Goal: Answer question/provide support: Share knowledge or assist other users

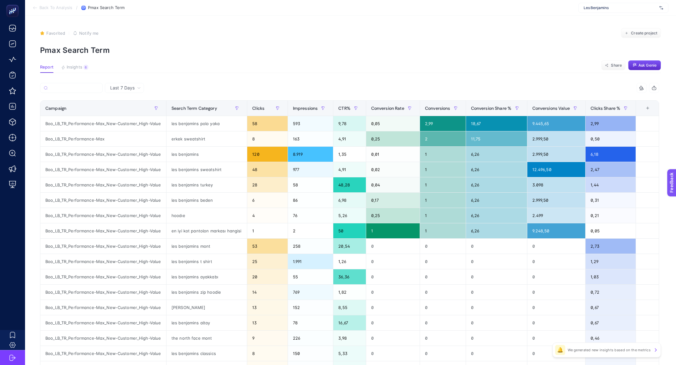
click at [630, 8] on span "Les Benjamins" at bounding box center [620, 7] width 73 height 5
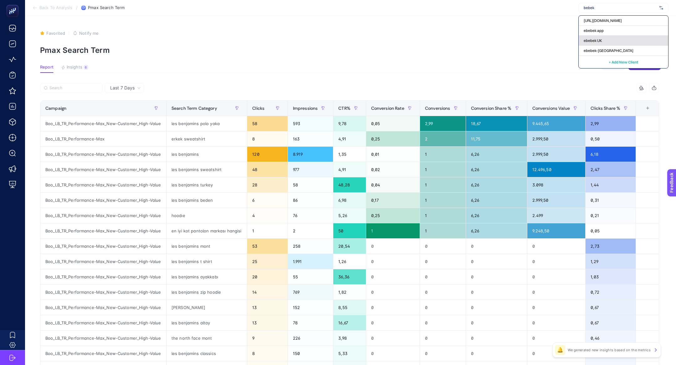
type input "bebek"
click at [634, 38] on div "ebebek UK" at bounding box center [624, 41] width 90 height 10
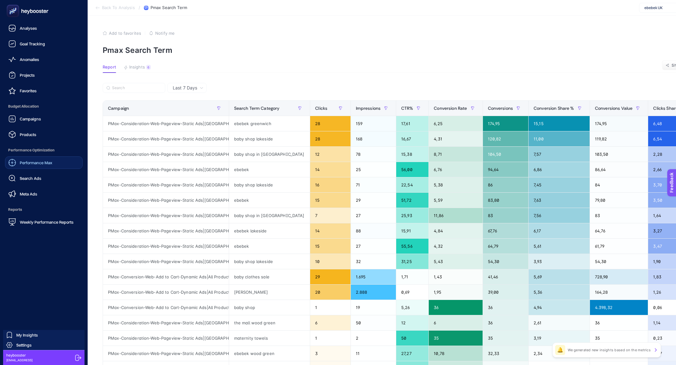
click at [55, 168] on link "Performance Max" at bounding box center [44, 162] width 78 height 13
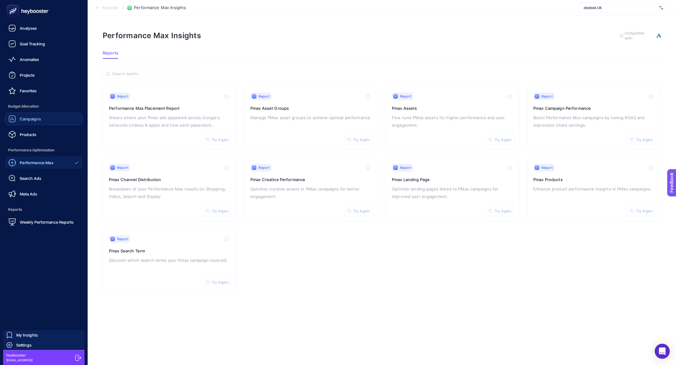
click at [28, 116] on span "Campaigns" at bounding box center [30, 118] width 21 height 5
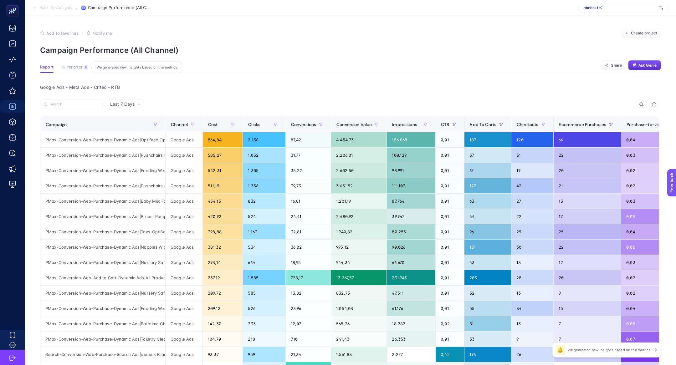
click at [75, 67] on span "Insights" at bounding box center [75, 67] width 16 height 5
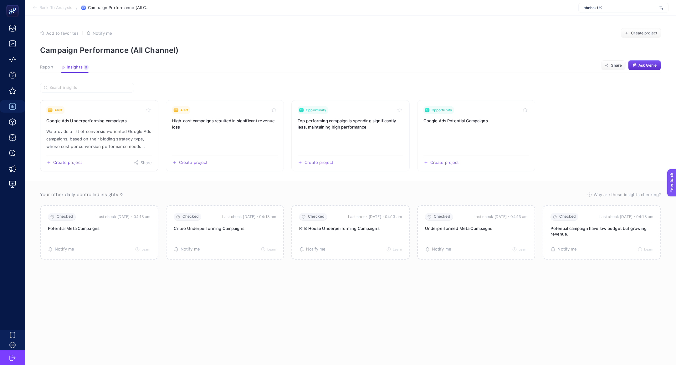
click at [113, 133] on p "We provide a list of conversion-oriented Google Ads campaigns, based on their b…" at bounding box center [99, 139] width 106 height 23
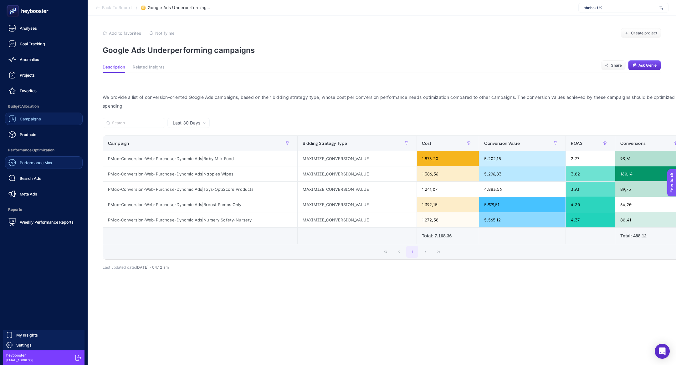
click at [46, 161] on span "Performance Max" at bounding box center [36, 162] width 33 height 5
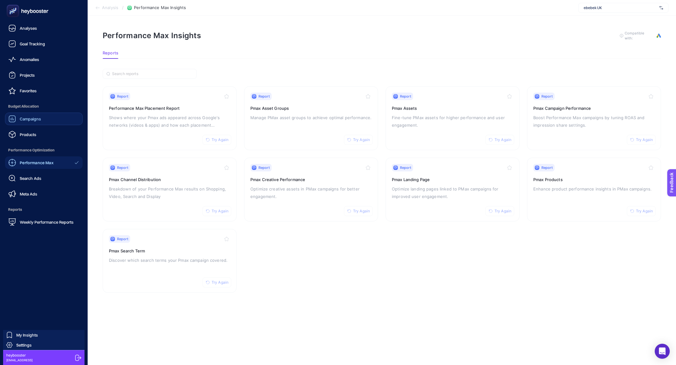
click at [13, 9] on rect at bounding box center [13, 11] width 10 height 10
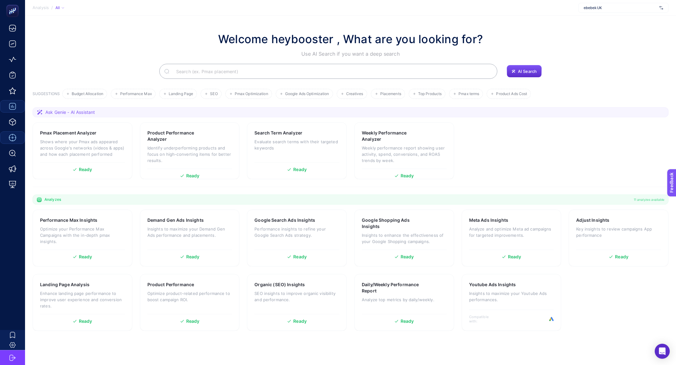
click at [415, 70] on input "Search" at bounding box center [331, 72] width 321 height 18
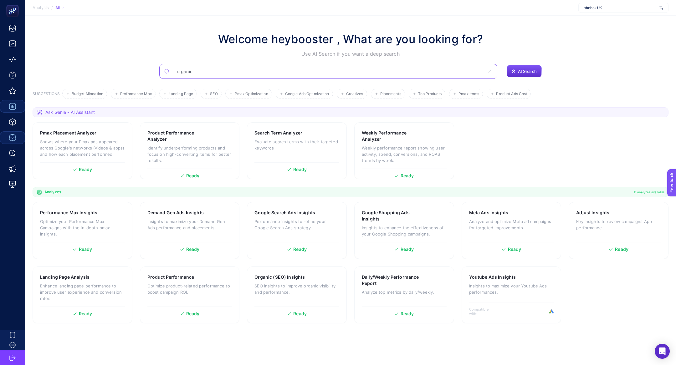
type input "organic"
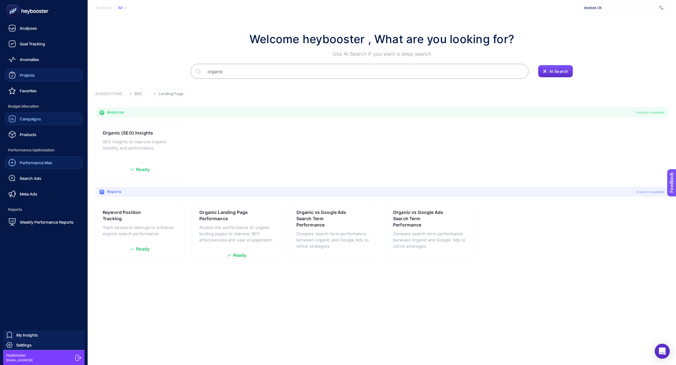
click at [30, 79] on link "Projects" at bounding box center [44, 75] width 78 height 13
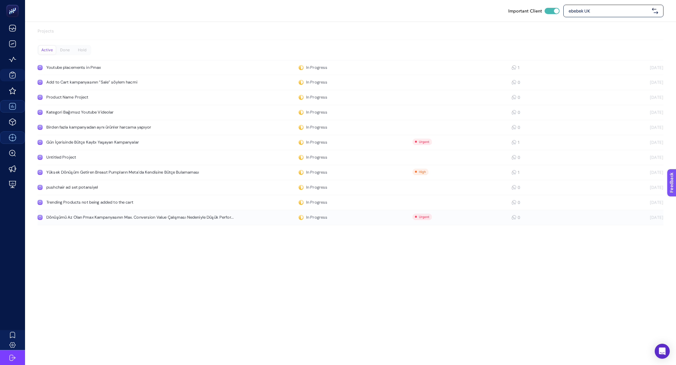
click at [156, 224] on link "Dönüşümü Az Olan Pmax Kampanyasının Max. Conversion Value Çalışması Nedeniyle D…" at bounding box center [351, 217] width 626 height 15
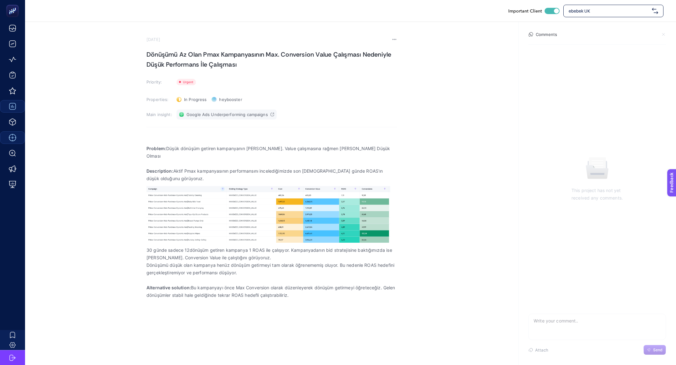
click at [229, 119] on link "Google Ads Underperforming campaigns" at bounding box center [227, 115] width 100 height 10
click at [167, 49] on section "September 24, 2025 Dönüşümü Az Olan Pmax Kampanyasının Max. Conversion Value Ça…" at bounding box center [271, 174] width 250 height 274
click at [167, 49] on h1 "Dönüşümü Az Olan Pmax Kampanyasının Max. Conversion Value Çalışması Nedeniyle D…" at bounding box center [271, 59] width 250 height 20
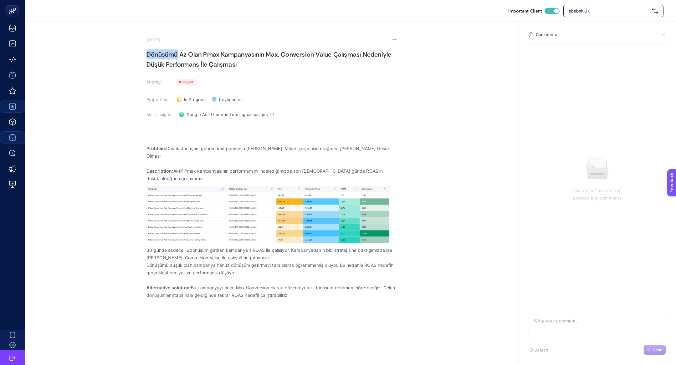
click at [167, 49] on h1 "Dönüşümü Az Olan Pmax Kampanyasının Max. Conversion Value Çalışması Nedeniyle D…" at bounding box center [271, 59] width 250 height 20
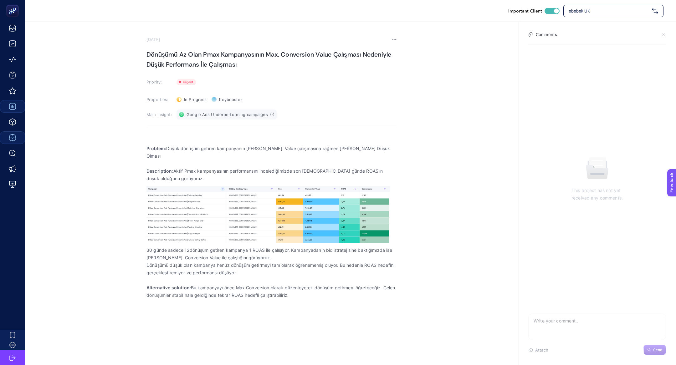
click at [212, 116] on span "Google Ads Underperforming campaigns" at bounding box center [227, 114] width 81 height 5
click at [217, 59] on h1 "Dönüşümü Az Olan Pmax Kampanyasının Max. Conversion Value Çalışması Nedeniyle D…" at bounding box center [271, 59] width 250 height 20
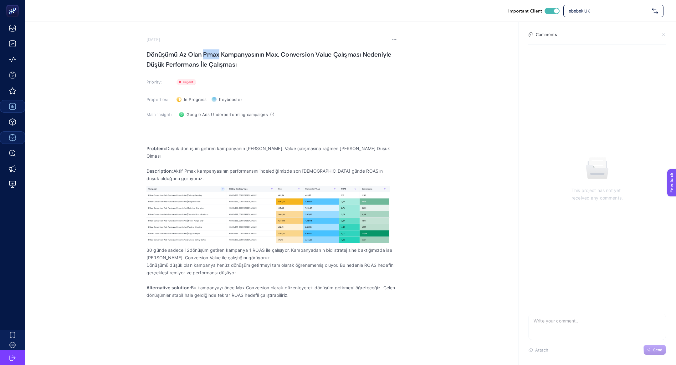
copy h1 "Dönüşümü Az Olan Pmax Kampanyasının Max. Conversion Value Çalışması Nedeniyle D…"
click at [566, 321] on textarea at bounding box center [597, 324] width 137 height 20
type textarea "yükselme başlamış fakat taikp edilebilebilir"
click at [651, 351] on button "Send" at bounding box center [655, 350] width 23 height 10
click at [162, 50] on h1 "Dönüşümü Az Olan Pmax Kampanyasının Max. Conversion Value Çalışması Nedeniyle D…" at bounding box center [271, 59] width 250 height 20
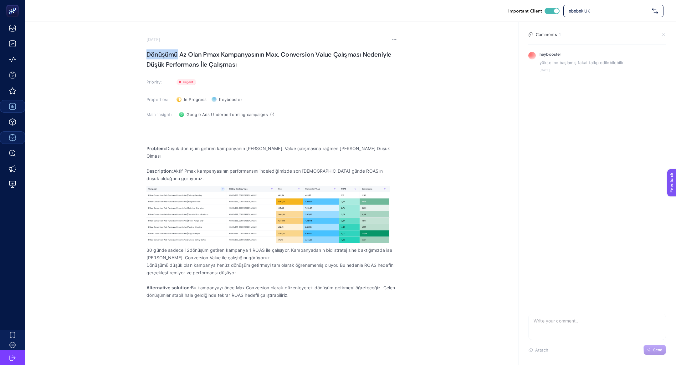
click at [162, 50] on h1 "Dönüşümü Az Olan Pmax Kampanyasının Max. Conversion Value Çalışması Nedeniyle D…" at bounding box center [271, 59] width 250 height 20
copy h1 "Dönüşümü Az Olan Pmax Kampanyasının Max. Conversion Value Çalışması Nedeniyle D…"
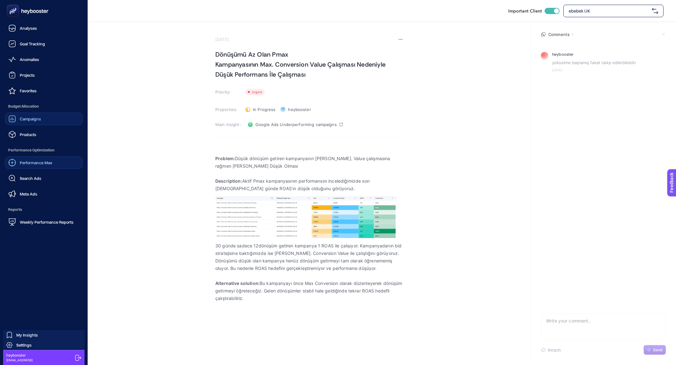
click at [4, 62] on nav "Analyses Goal Tracking Anomalies Projects Favorites Budget Allocation Campaigns…" at bounding box center [43, 193] width 81 height 343
click at [29, 58] on span "Anomalies" at bounding box center [29, 59] width 19 height 5
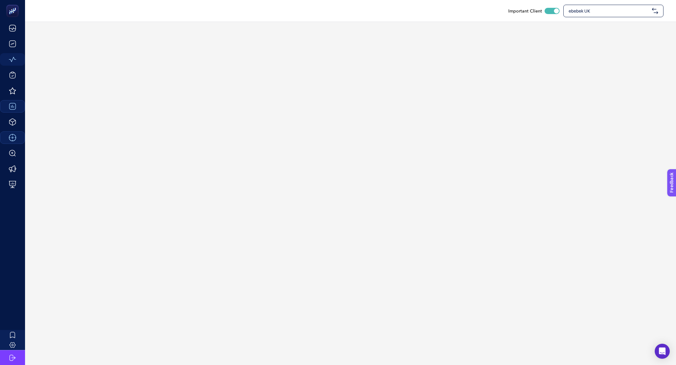
click at [612, 8] on span "ebebek UK" at bounding box center [609, 11] width 81 height 6
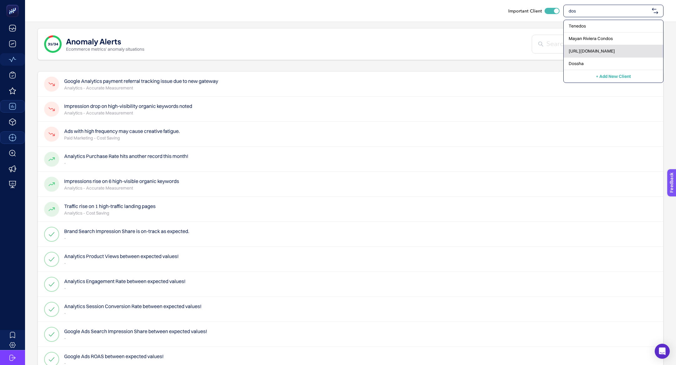
type input "dos"
click at [619, 52] on div "https://dossha.com/" at bounding box center [614, 51] width 100 height 13
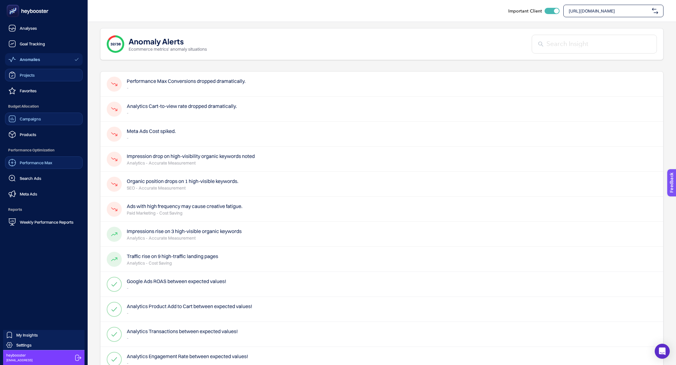
click at [25, 80] on link "Projects" at bounding box center [44, 75] width 78 height 13
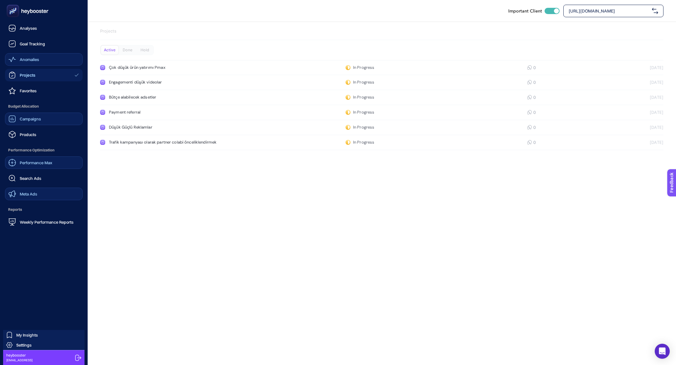
click at [34, 192] on span "Meta Ads" at bounding box center [29, 194] width 18 height 5
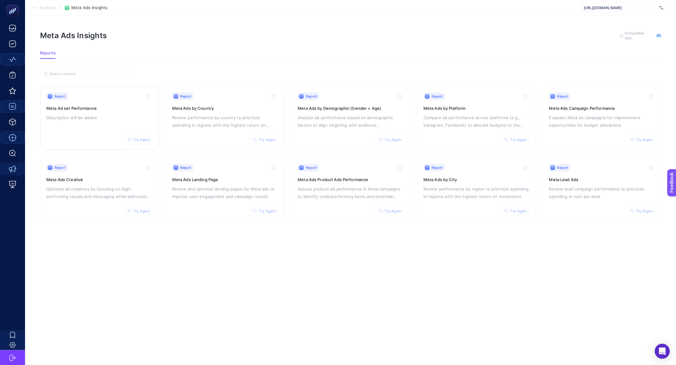
click at [87, 124] on div "Report Try Again Meta Ad set Performance Description will be added" at bounding box center [99, 118] width 106 height 51
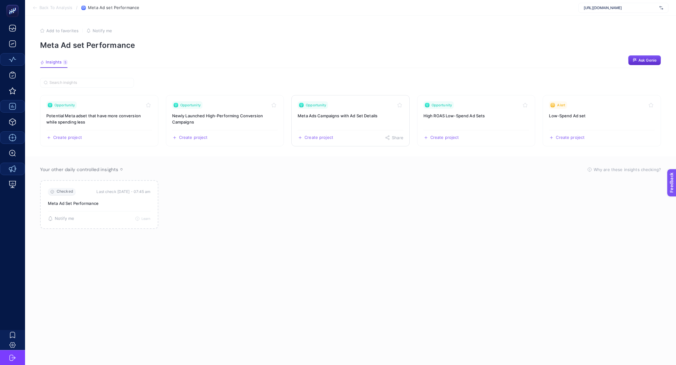
click at [333, 119] on link "Opportunity Meta Ads Campaigns with Ad Set Details Create project Share" at bounding box center [350, 120] width 118 height 51
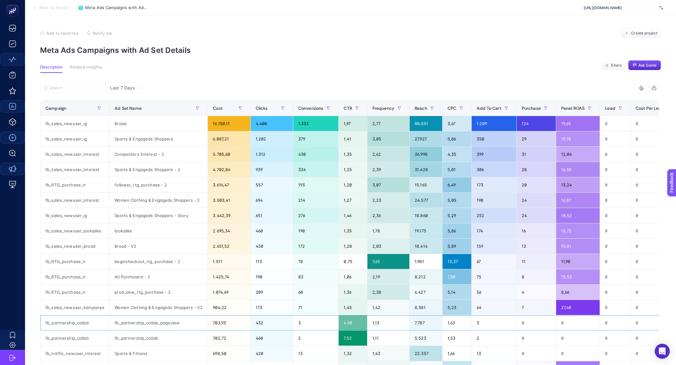
click at [55, 323] on div "fb_partnership_collab" at bounding box center [74, 323] width 69 height 15
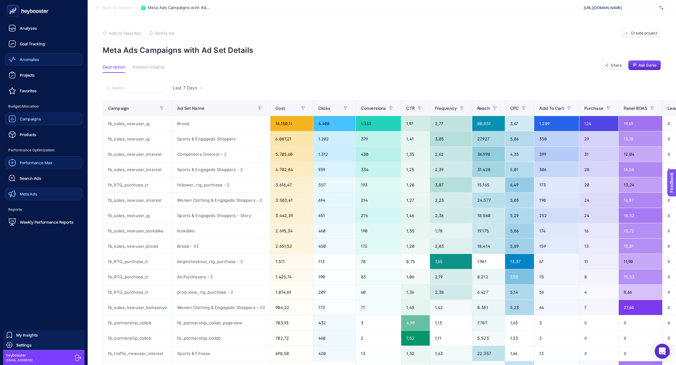
click at [37, 156] on span "Performance Optimization" at bounding box center [44, 150] width 78 height 13
click at [30, 165] on span "Performance Max" at bounding box center [36, 162] width 33 height 5
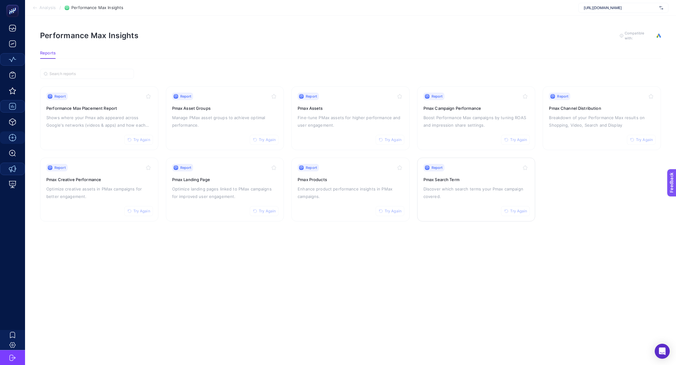
click at [432, 191] on p "Discover which search terms your Pmax campaign covered." at bounding box center [476, 192] width 106 height 15
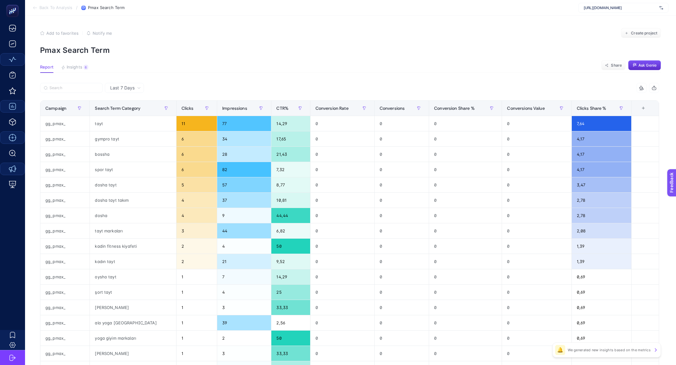
click at [140, 83] on div "Last 7 Days" at bounding box center [124, 88] width 39 height 10
click at [130, 112] on li "Last 30 Days" at bounding box center [124, 112] width 35 height 11
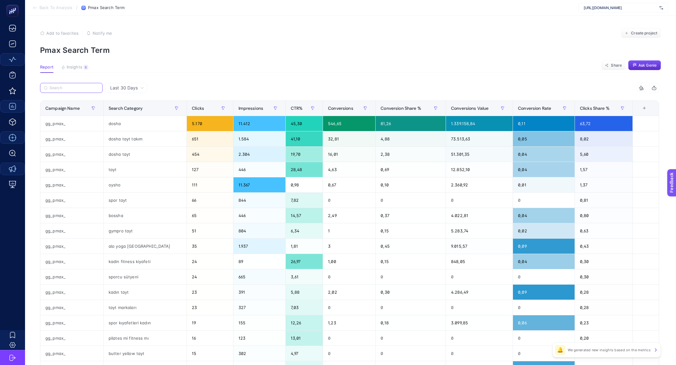
click at [72, 86] on input "Search" at bounding box center [73, 88] width 49 height 5
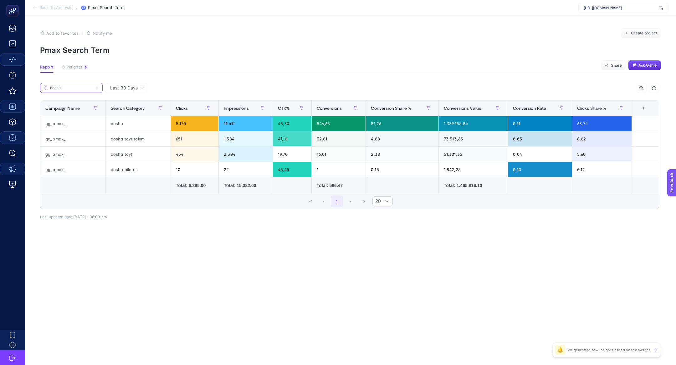
type input "dosha"
click at [132, 86] on span "Last 30 Days" at bounding box center [124, 88] width 28 height 6
click at [121, 102] on li "Last 7 Days" at bounding box center [126, 100] width 38 height 11
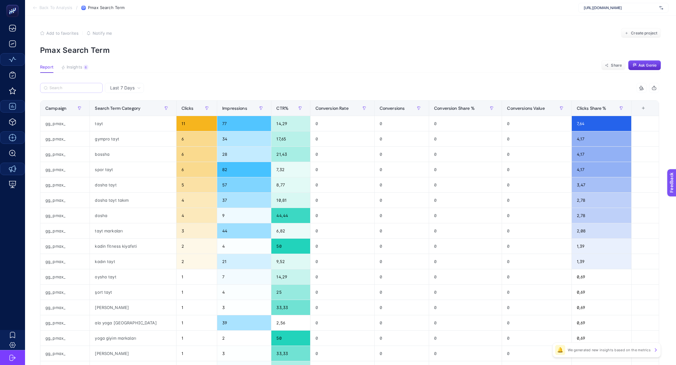
click at [74, 90] on label at bounding box center [71, 88] width 63 height 10
click at [74, 90] on input "Search" at bounding box center [73, 88] width 49 height 5
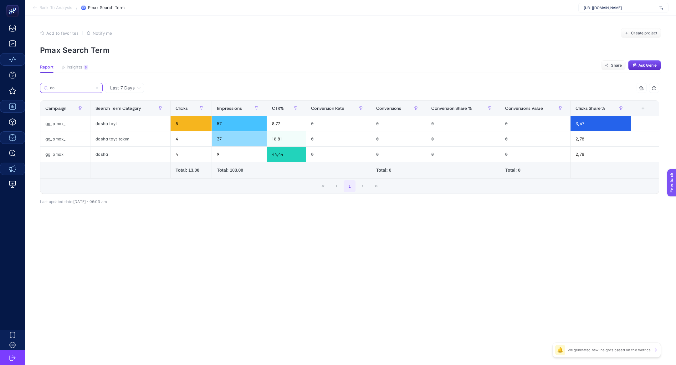
type input "d"
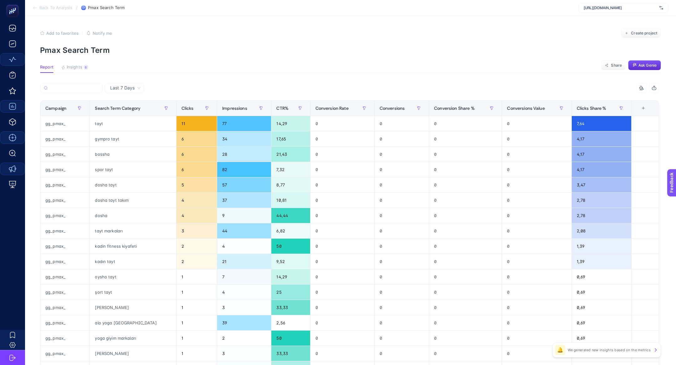
click at [137, 86] on div "Last 7 Days" at bounding box center [126, 88] width 36 height 4
click at [118, 110] on li "Last 30 Days" at bounding box center [124, 112] width 35 height 11
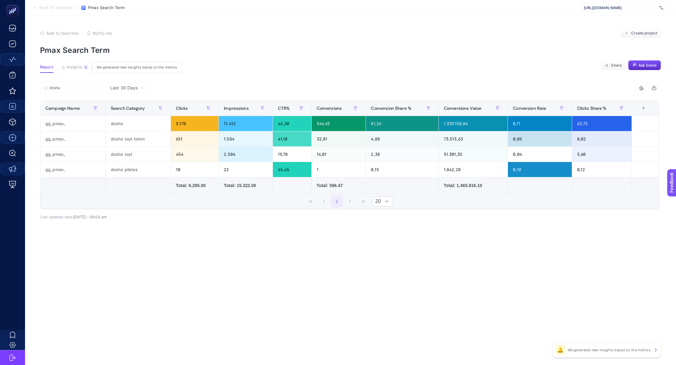
click at [79, 70] on button "Insights 6 We generated new insights based on the metrics" at bounding box center [74, 69] width 27 height 8
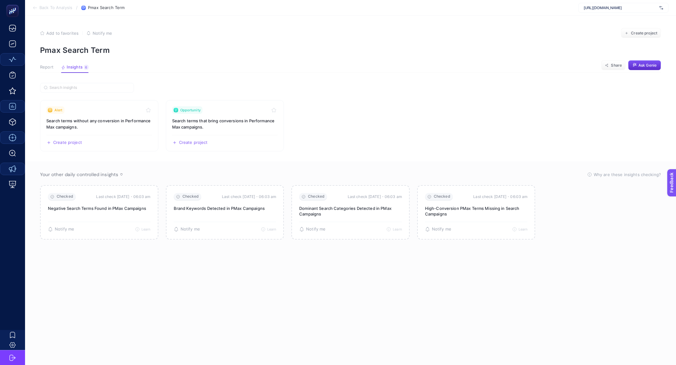
click at [45, 67] on span "Report" at bounding box center [46, 67] width 13 height 5
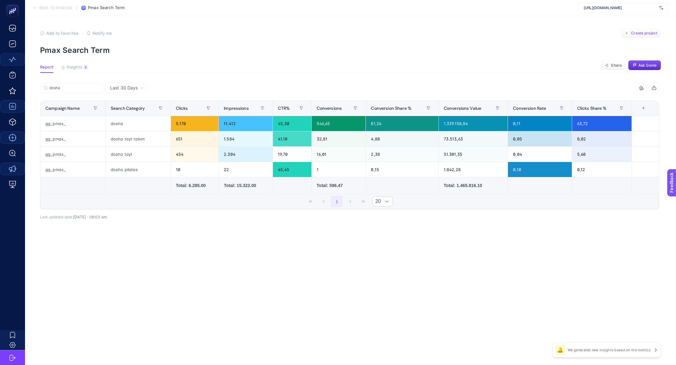
click at [644, 38] on button "Create project" at bounding box center [641, 33] width 40 height 10
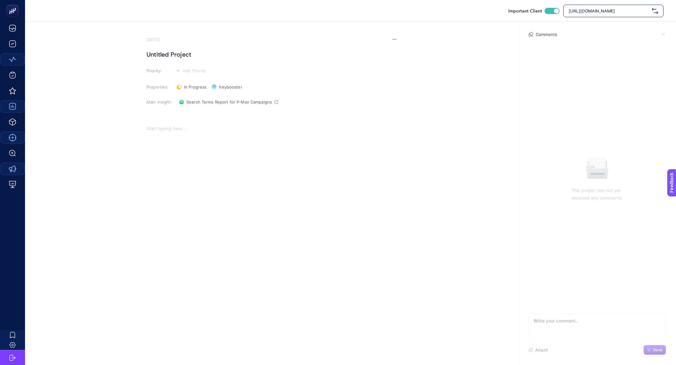
click at [177, 52] on h1 "Untitled Project" at bounding box center [271, 54] width 250 height 10
click at [206, 140] on div "Rich Text Editor. Editing area: main" at bounding box center [271, 183] width 250 height 125
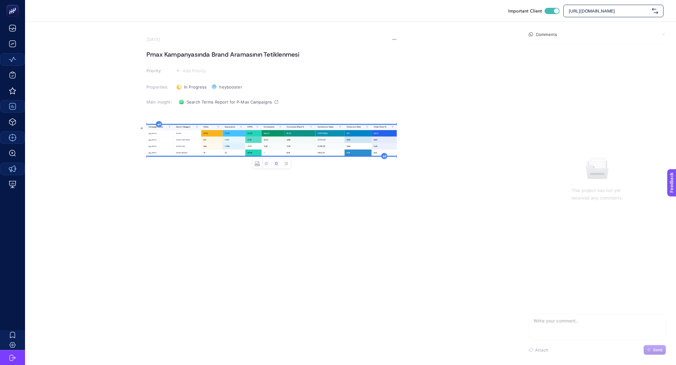
click at [568, 323] on textarea at bounding box center [597, 324] width 137 height 20
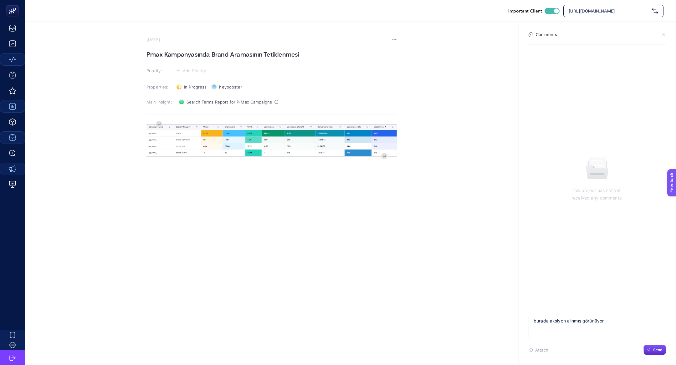
type textarea "burada aksiyon alınmış görünüyor."
click at [670, 347] on section "Comments This project has not yet received any comments. burada aksiyon alınmış…" at bounding box center [597, 193] width 158 height 343
click at [663, 347] on button "Send" at bounding box center [655, 350] width 23 height 10
click at [197, 69] on span "Add Priority" at bounding box center [194, 70] width 23 height 5
click at [186, 91] on rect at bounding box center [187, 94] width 16 height 6
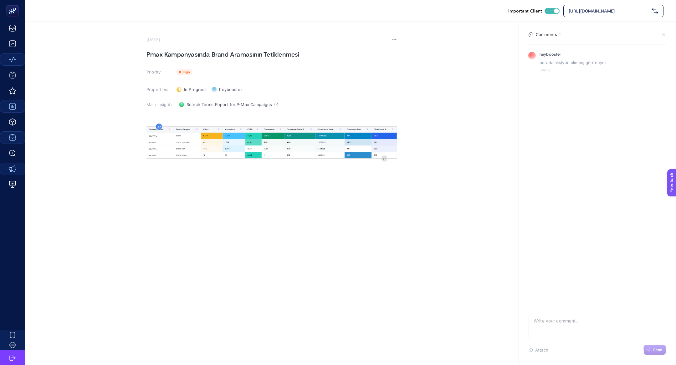
click at [158, 128] on div "image widget. Press Enter to type after or press Shift + Enter to type before t…" at bounding box center [271, 185] width 250 height 125
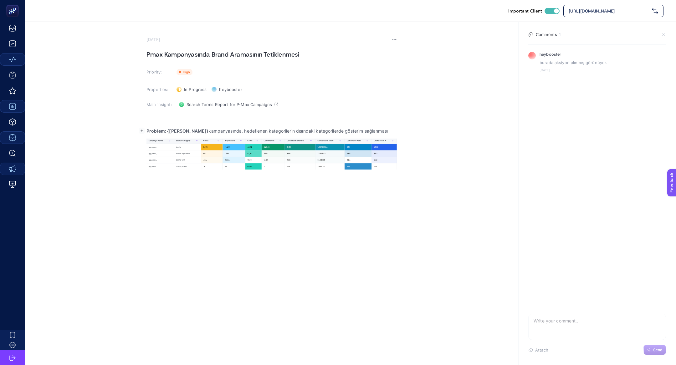
drag, startPoint x: 167, startPoint y: 130, endPoint x: 392, endPoint y: 128, distance: 225.4
click at [392, 128] on p "Problem: {Anne Bebek} kampanyasında, hedeflenen kategorilerin dışındaki kategor…" at bounding box center [271, 131] width 250 height 8
drag, startPoint x: 180, startPoint y: 131, endPoint x: 385, endPoint y: 134, distance: 205.4
click at [385, 134] on p "Problem: Brand aramasının Pmax kampanyasından tetiklenmesi ve kampanyayı cover …" at bounding box center [271, 131] width 250 height 8
click at [357, 131] on p "Problem: Brand aramasının Pmax kampanyasından tetiklenmesi ve kampanyayı cover …" at bounding box center [271, 131] width 250 height 8
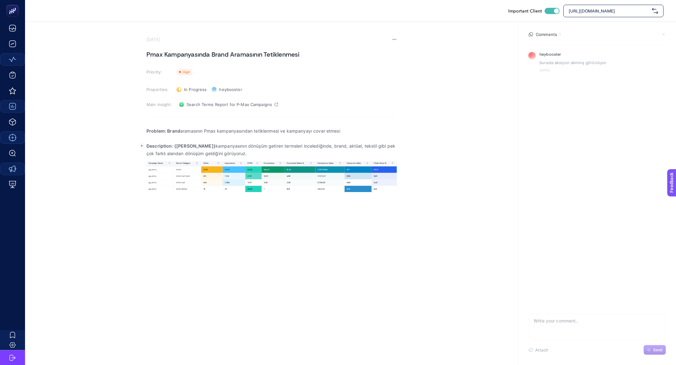
drag, startPoint x: 174, startPoint y: 144, endPoint x: 251, endPoint y: 152, distance: 77.1
click at [252, 153] on p "Description: {Anne Bebek} kampanyasının dönüşüm getiren termsleri incelediğinde…" at bounding box center [271, 149] width 250 height 15
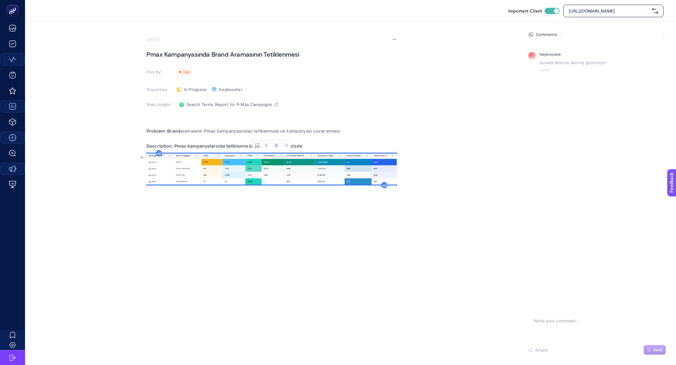
click at [243, 154] on img "Rich Text Editor. Editing area: main" at bounding box center [271, 169] width 250 height 31
click at [264, 148] on button "Left aligned image" at bounding box center [266, 145] width 9 height 9
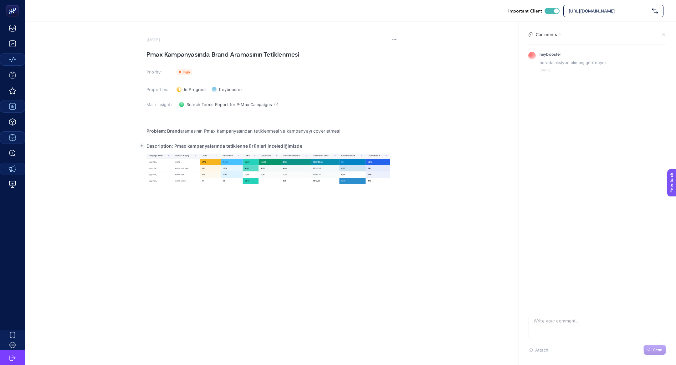
drag, startPoint x: 173, startPoint y: 145, endPoint x: 314, endPoint y: 147, distance: 141.2
click at [314, 147] on p "Description: Pmax kampanyalarında tetiklenne ürünleri incelediğimizde" at bounding box center [271, 146] width 250 height 8
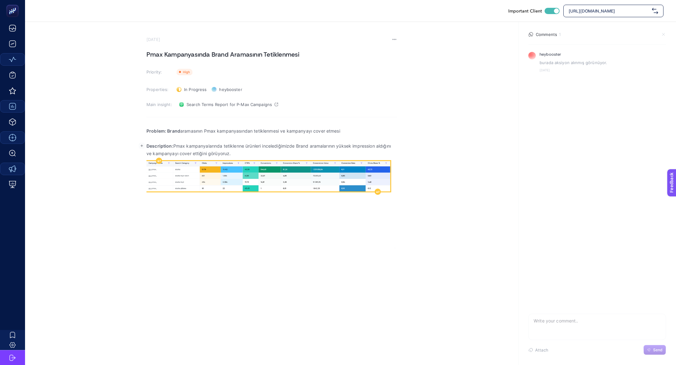
click at [313, 174] on img "Rich Text Editor. Editing area: main" at bounding box center [268, 176] width 244 height 30
click at [378, 193] on div "Rich Text Editor. Editing area: main" at bounding box center [378, 192] width 6 height 6
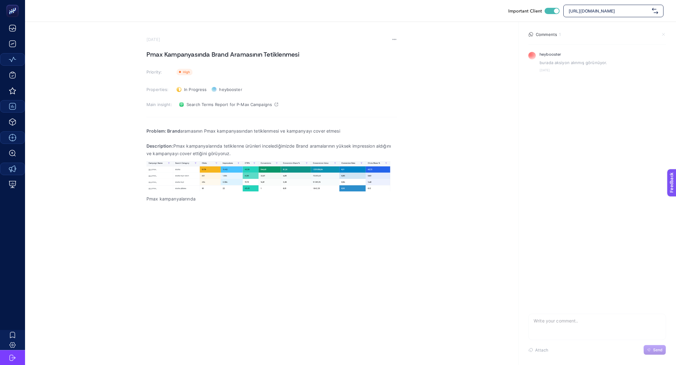
click at [236, 214] on div "Problem: Brand aramasının Pmax kampanyasından tetiklenmesi ve kampanyayı cover …" at bounding box center [271, 185] width 250 height 125
click at [229, 54] on h1 "Pmax Kampanyasında Brand Aramasının Tetiklenmesi" at bounding box center [271, 54] width 250 height 10
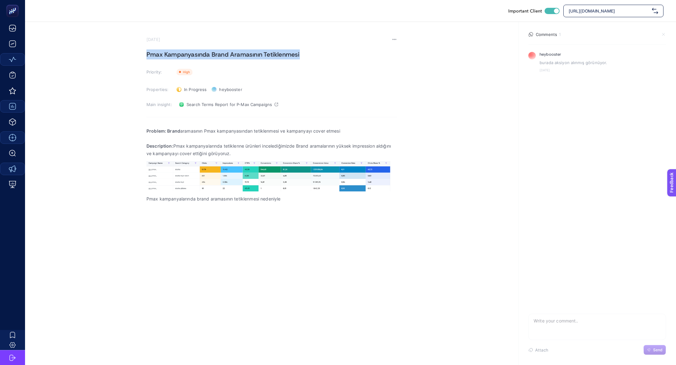
copy h1 "Pmax Kampanyasında Brand Aramasının Tetiklenmesi"
click at [563, 326] on textarea at bounding box center [597, 324] width 137 height 20
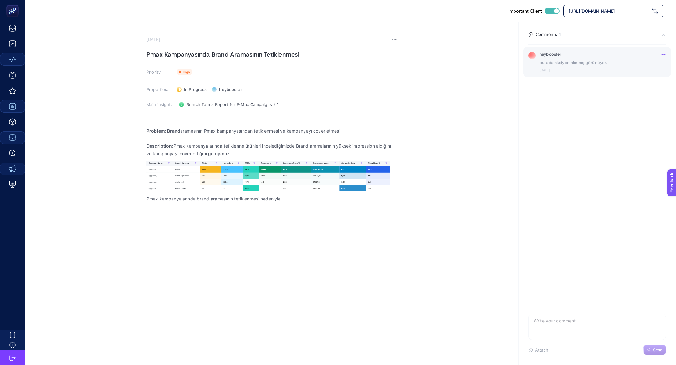
click at [561, 64] on p "burada aksiyon alınmış görünüyor." at bounding box center [603, 62] width 126 height 6
copy div "burada aksiyon alınmış görünüyor."
click at [561, 327] on textarea at bounding box center [597, 324] width 137 height 20
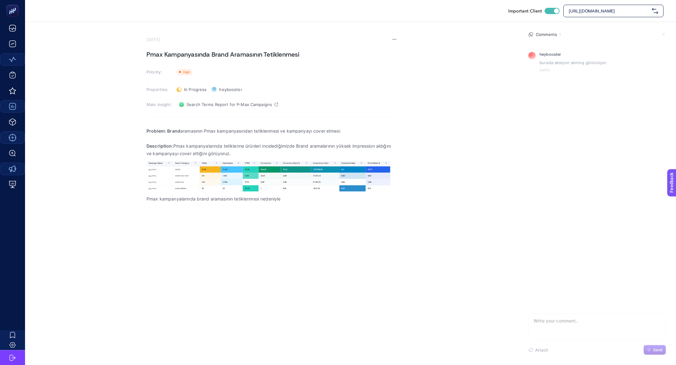
paste textarea "burada aksiyon alınmış görünüyor."
click at [617, 326] on textarea "burada aksiyon alınmış görünüyor." at bounding box center [597, 324] width 137 height 20
type textarea "burada aksiyon alınmış görünüyor fakat yazım yanlışları hala devam ediyor"
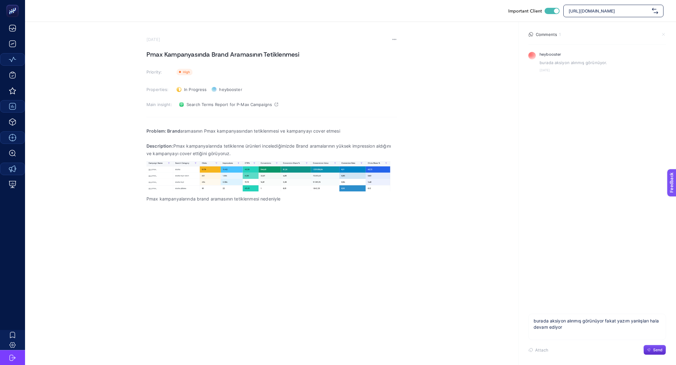
click at [643, 347] on div "Attach Send" at bounding box center [597, 350] width 138 height 10
click at [652, 351] on button "Send" at bounding box center [655, 350] width 23 height 10
click at [304, 201] on p "Pmax kampanyalarında brand aramasının tetiklenmesi nedeniyle" at bounding box center [271, 199] width 250 height 8
drag, startPoint x: 284, startPoint y: 198, endPoint x: 368, endPoint y: 202, distance: 84.9
click at [369, 203] on div "Problem: Brand aramasının Pmax kampanyasından tetiklenmesi ve kampanyayı cover …" at bounding box center [271, 185] width 250 height 125
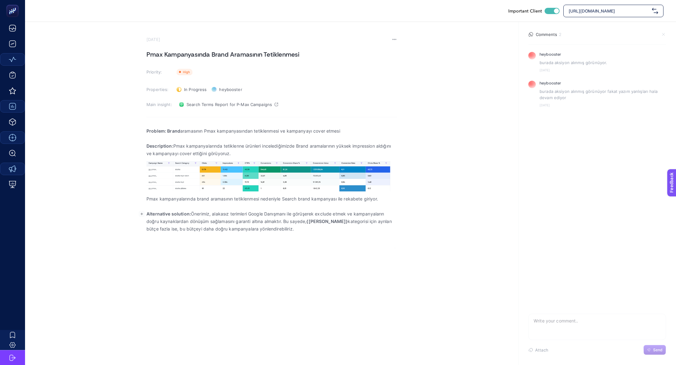
drag, startPoint x: 213, startPoint y: 214, endPoint x: 309, endPoint y: 224, distance: 96.3
click at [309, 224] on p "Alternative solution: Önerimiz, alakasız terimleri Google Danışmanı ile görüşer…" at bounding box center [271, 221] width 250 height 23
drag, startPoint x: 213, startPoint y: 210, endPoint x: 229, endPoint y: 242, distance: 35.8
click at [229, 243] on div "Problem: Brand aramasının Pmax kampanyasından tetiklenmesi ve kampanyayı cover …" at bounding box center [271, 185] width 250 height 125
click at [225, 226] on div "Problem: Brand aramasının Pmax kampanyasından tetiklenmesi ve kampanyayı cover …" at bounding box center [271, 185] width 250 height 125
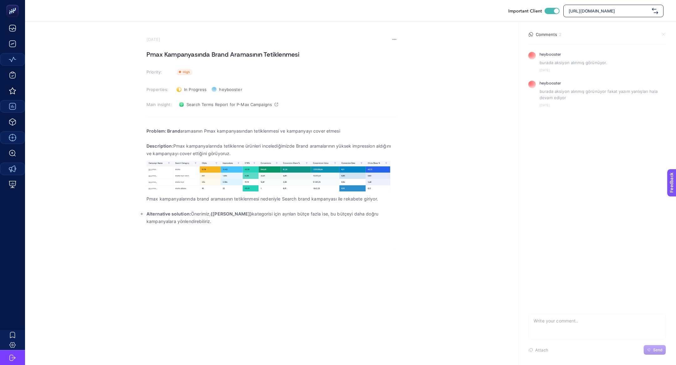
drag, startPoint x: 213, startPoint y: 215, endPoint x: 228, endPoint y: 234, distance: 24.2
click at [228, 236] on div "Problem: Brand aramasının Pmax kampanyasından tetiklenmesi ve kampanyayı cover …" at bounding box center [271, 185] width 250 height 125
click at [388, 198] on p "Pmax kampanyalarında brand aramasının tetiklenmesi nedeniyle Search brand kampa…" at bounding box center [271, 199] width 250 height 8
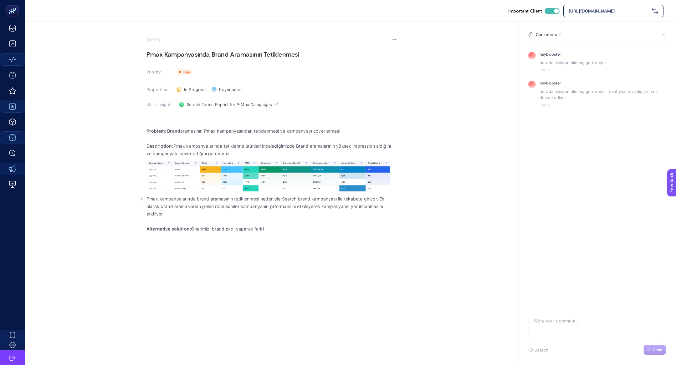
click at [272, 230] on p "Alternative solution: Önerimiz, brand exc. yaparak farkl" at bounding box center [271, 229] width 250 height 8
click at [367, 273] on div "Important Client https://dossha.com/ October 2, 2025 Pmax Kampanyasında Brand A…" at bounding box center [338, 182] width 676 height 365
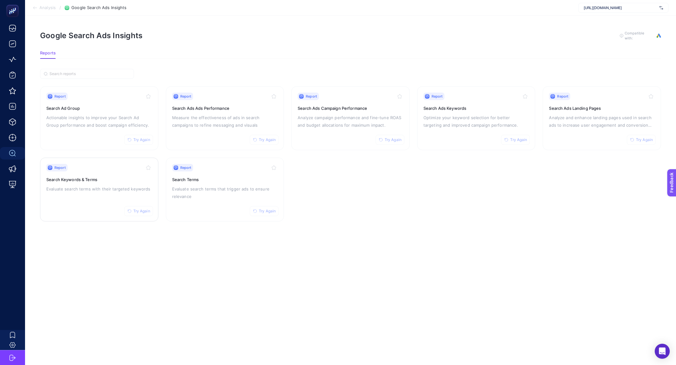
click at [98, 190] on p "Evaluate search terms with their targeted keywords" at bounding box center [99, 189] width 106 height 8
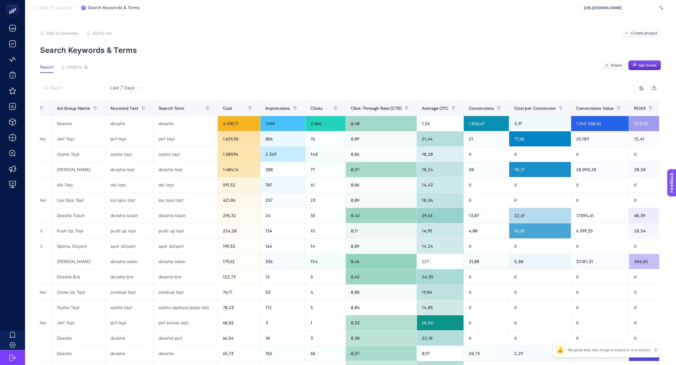
scroll to position [0, 82]
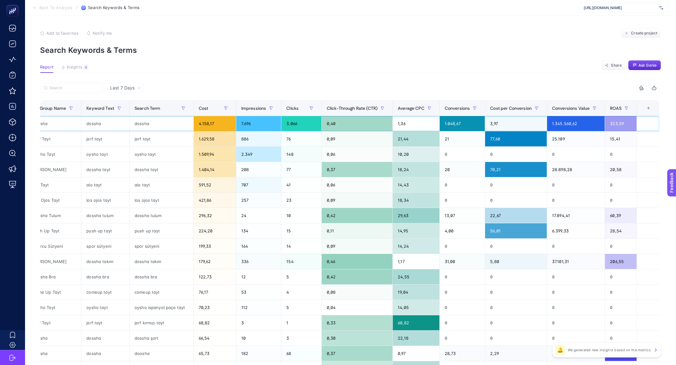
click at [281, 122] on div "3.066" at bounding box center [301, 123] width 40 height 15
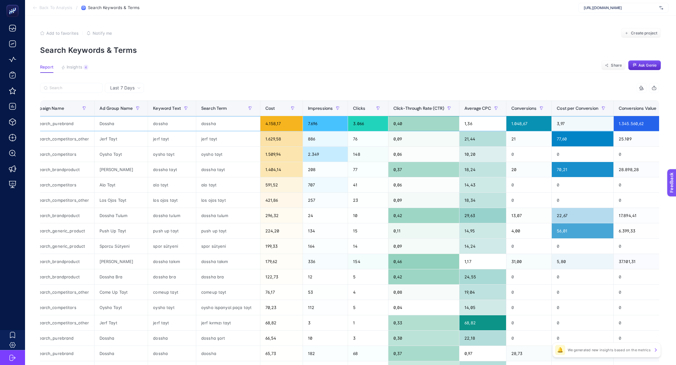
scroll to position [0, 0]
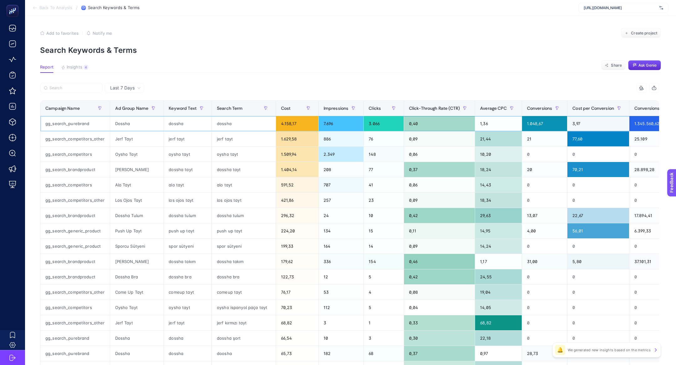
click at [74, 125] on div "gg_search_purebrand" at bounding box center [74, 123] width 69 height 15
copy tr "gg_search_purebrand"
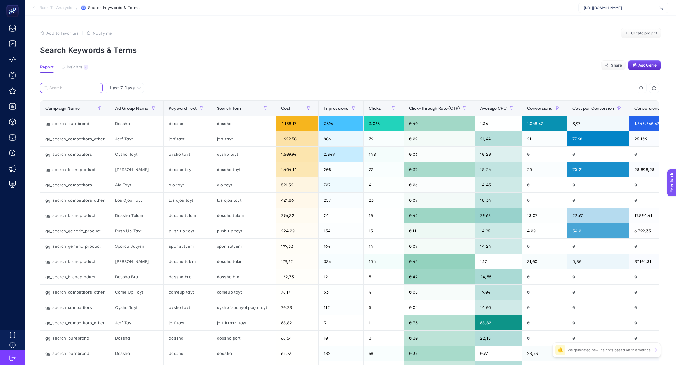
click at [74, 87] on input "Search" at bounding box center [73, 88] width 49 height 5
paste input "gg_search_purebrand"
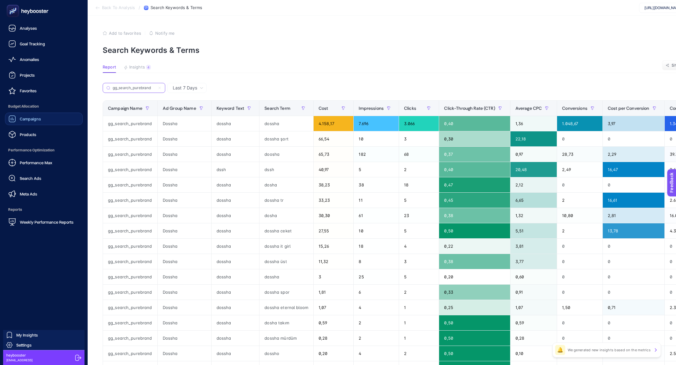
type input "gg_search_purebrand"
click at [23, 122] on div "Campaigns" at bounding box center [24, 119] width 33 height 8
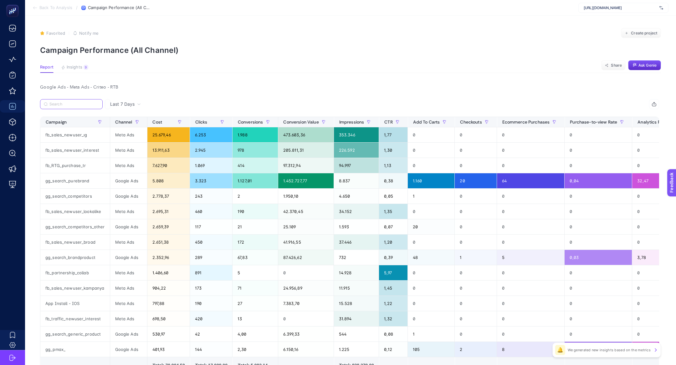
click at [79, 105] on input "Search" at bounding box center [73, 104] width 49 height 5
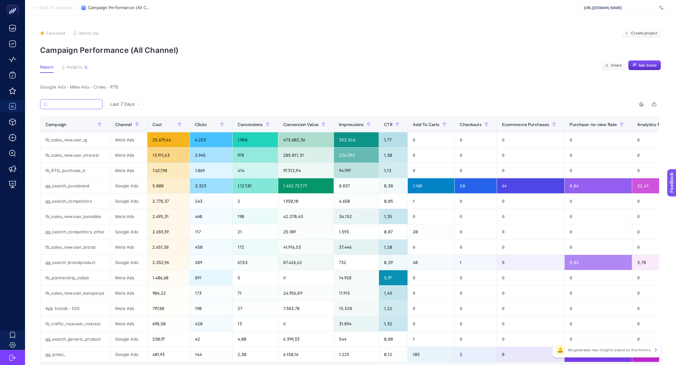
paste input "gg_search_purebrand"
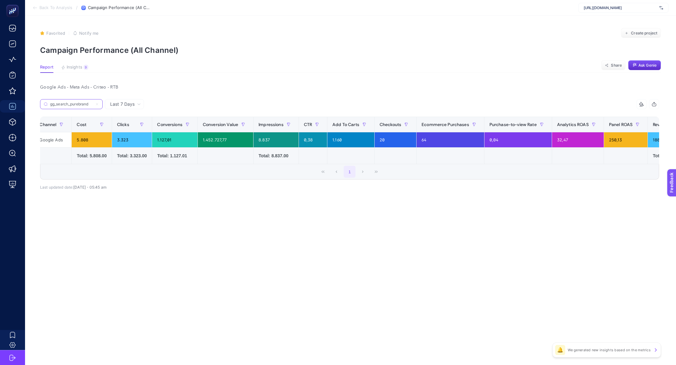
scroll to position [0, 149]
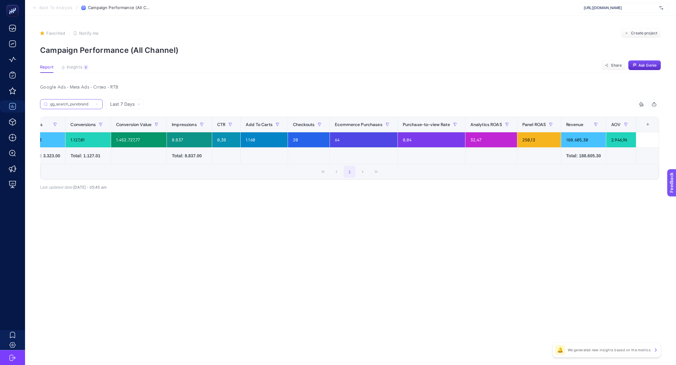
type input "gg_search_purebrand"
click at [645, 127] on th "16 items selected +" at bounding box center [647, 124] width 23 height 15
click at [647, 126] on div "+" at bounding box center [648, 124] width 12 height 5
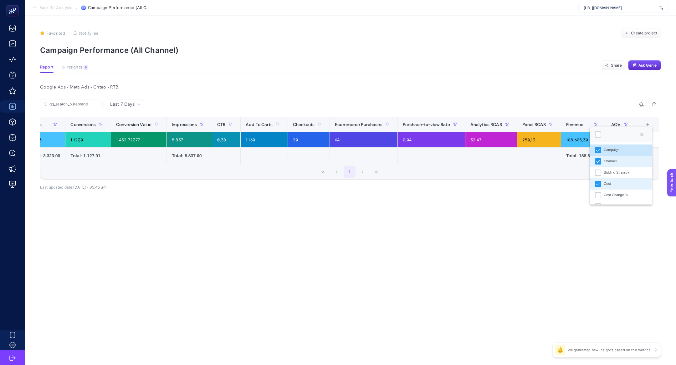
scroll to position [4, 32]
click at [598, 133] on div at bounding box center [598, 134] width 6 height 6
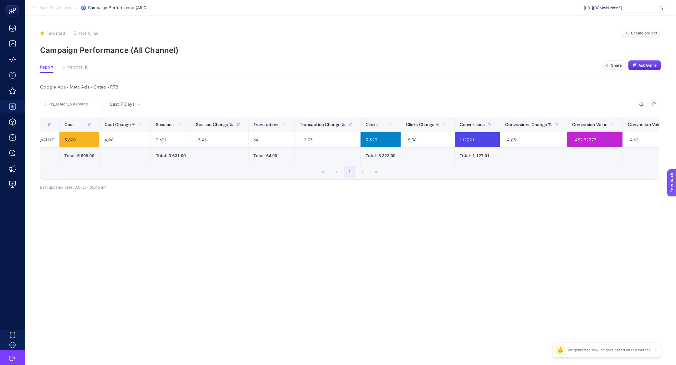
click at [476, 183] on div "gg_search_purebrand 14 items selected Campaign Channel Bidding Strategy Cost Co…" at bounding box center [349, 149] width 619 height 80
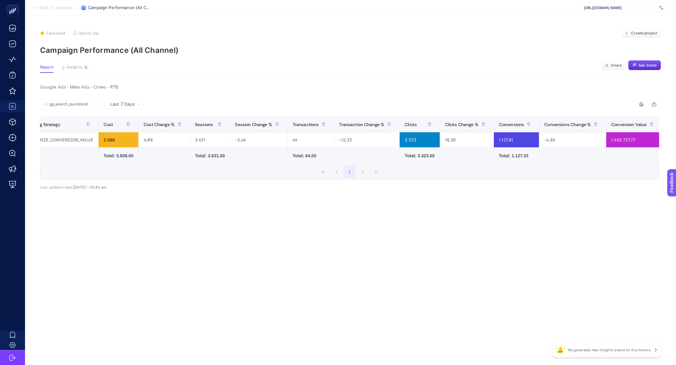
scroll to position [0, 107]
